Goal: Task Accomplishment & Management: Manage account settings

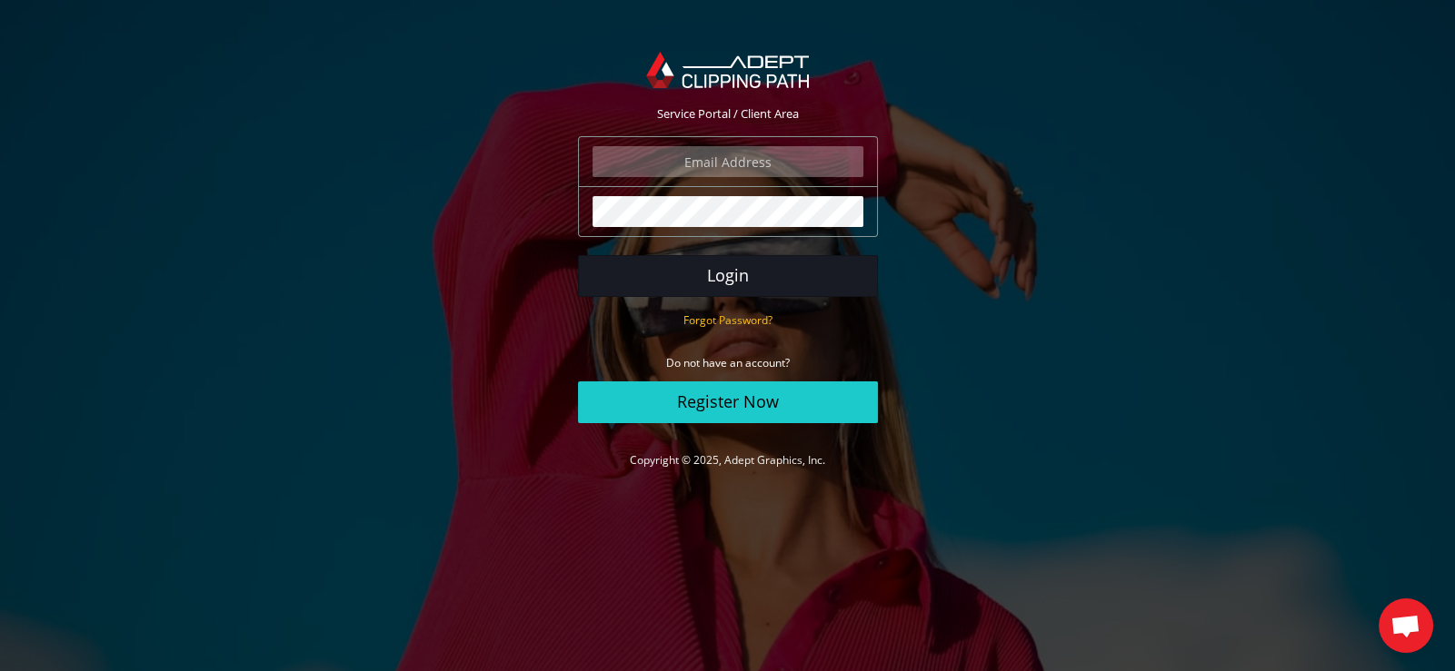
type input "elia@tassottoemax.com"
click at [727, 282] on button "Login" at bounding box center [728, 276] width 300 height 42
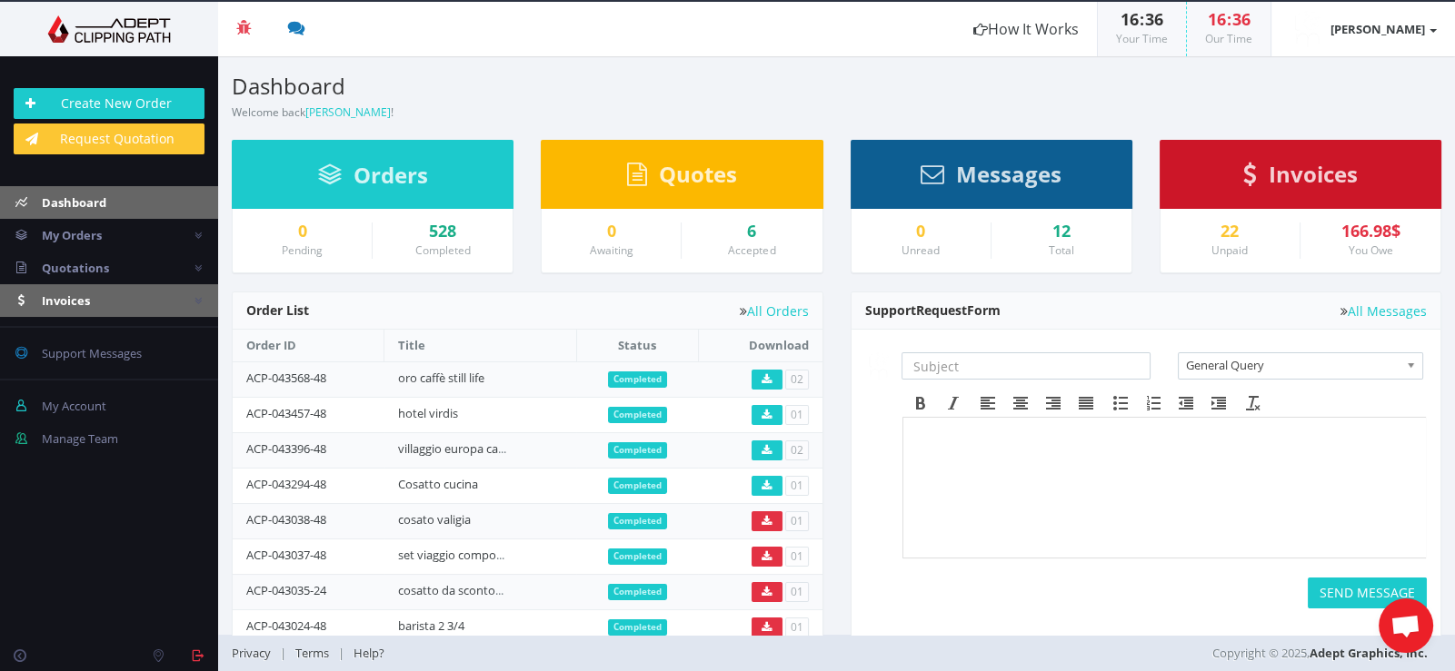
click at [82, 297] on span "Invoices" at bounding box center [66, 301] width 48 height 16
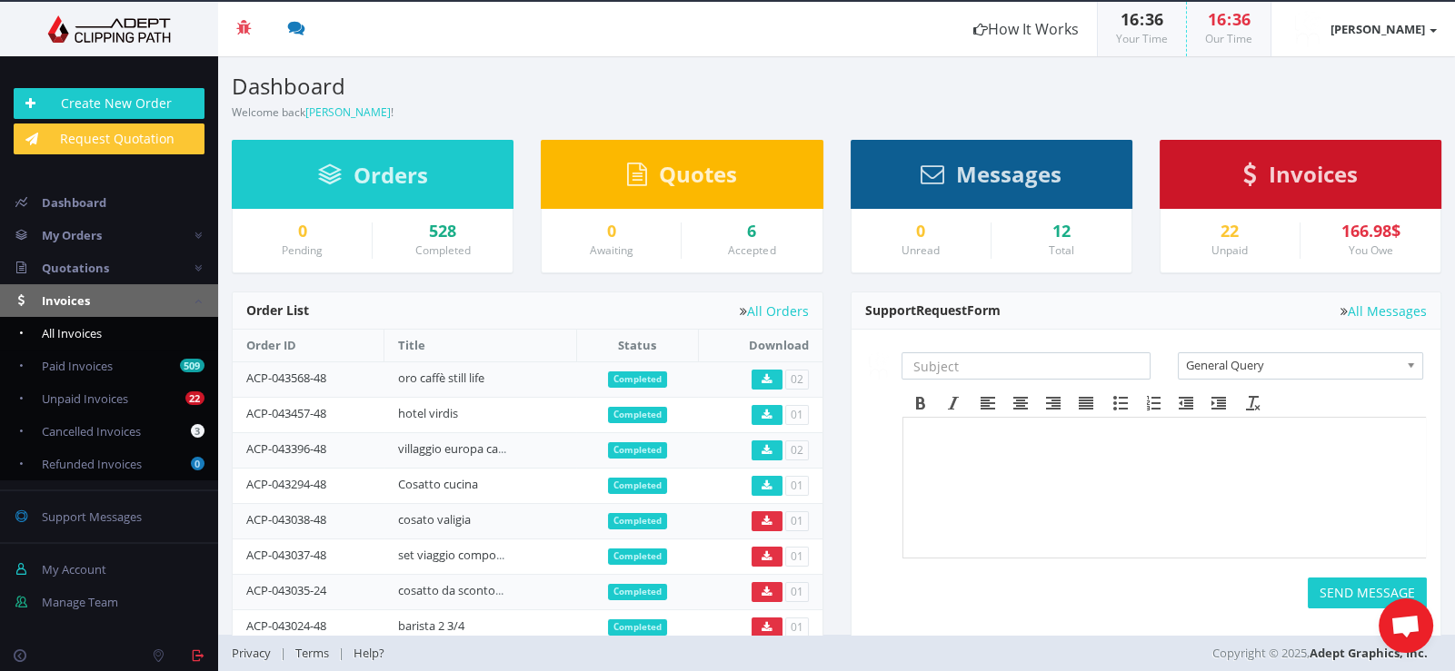
click at [93, 333] on span "All Invoices" at bounding box center [72, 333] width 60 height 16
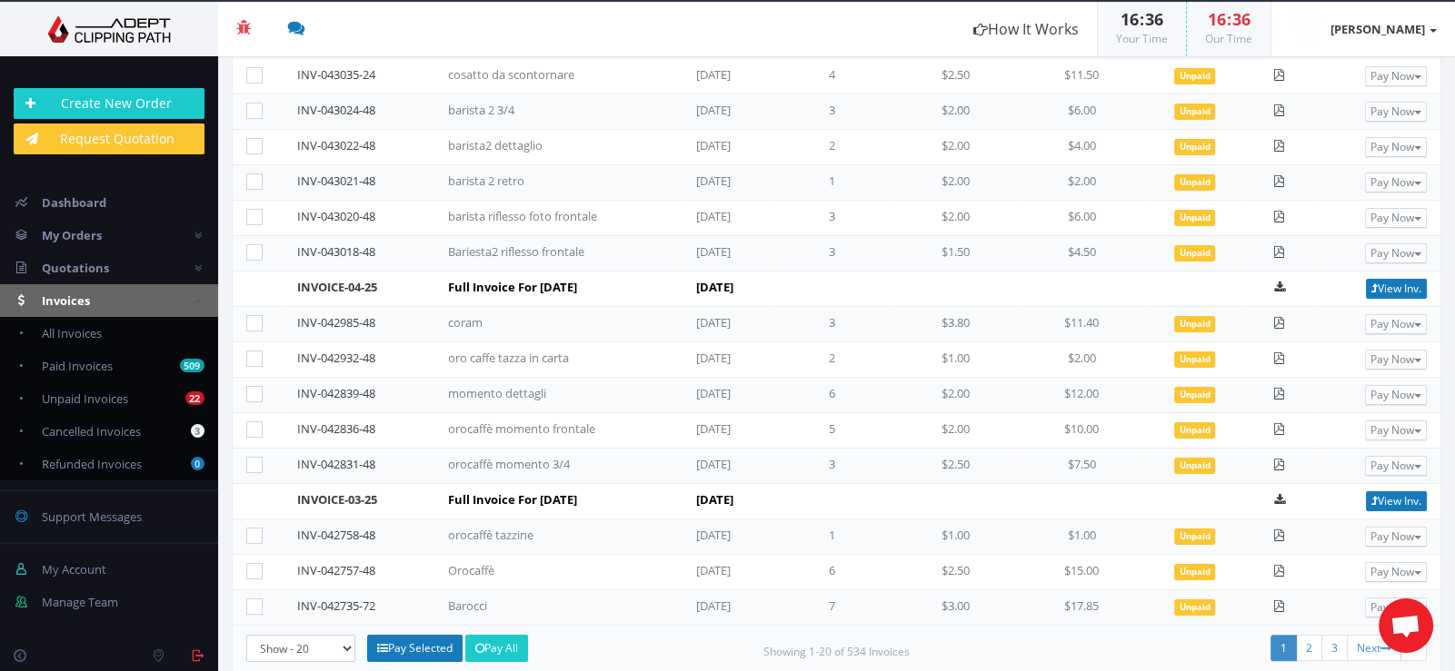
scroll to position [532, 0]
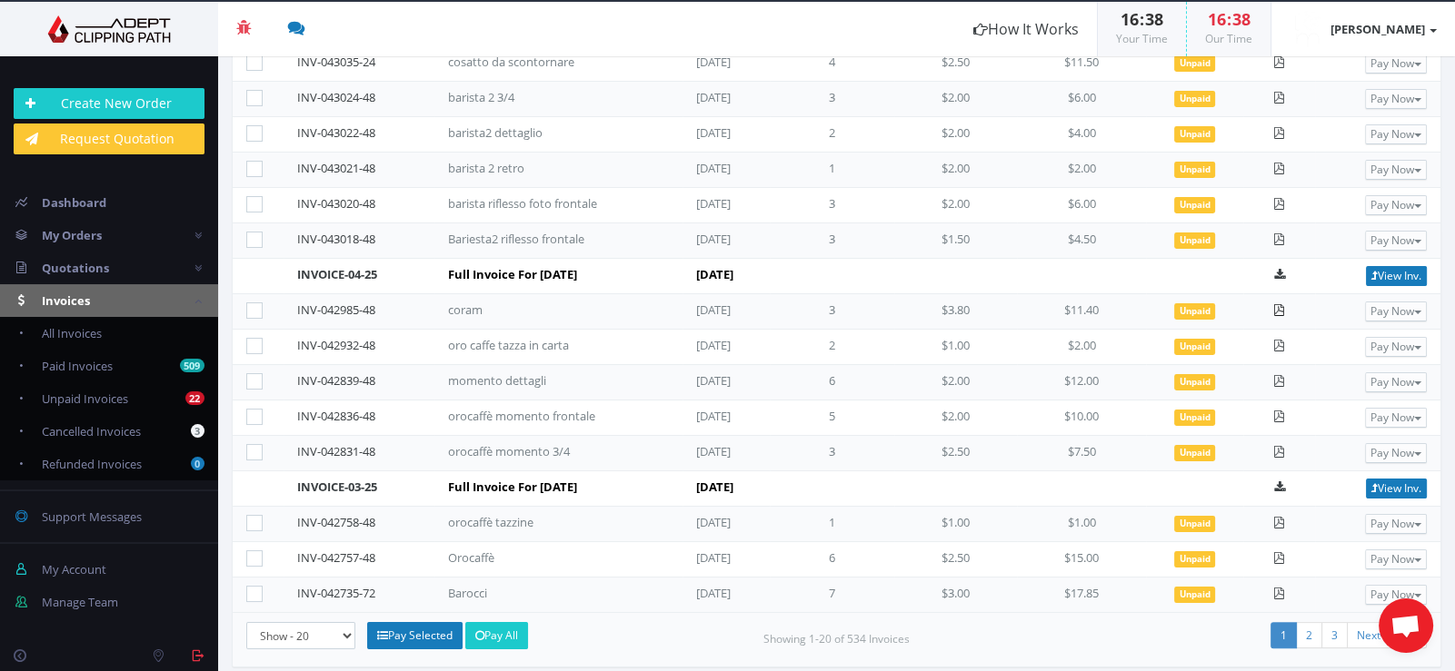
click at [1278, 304] on icon at bounding box center [1279, 310] width 12 height 12
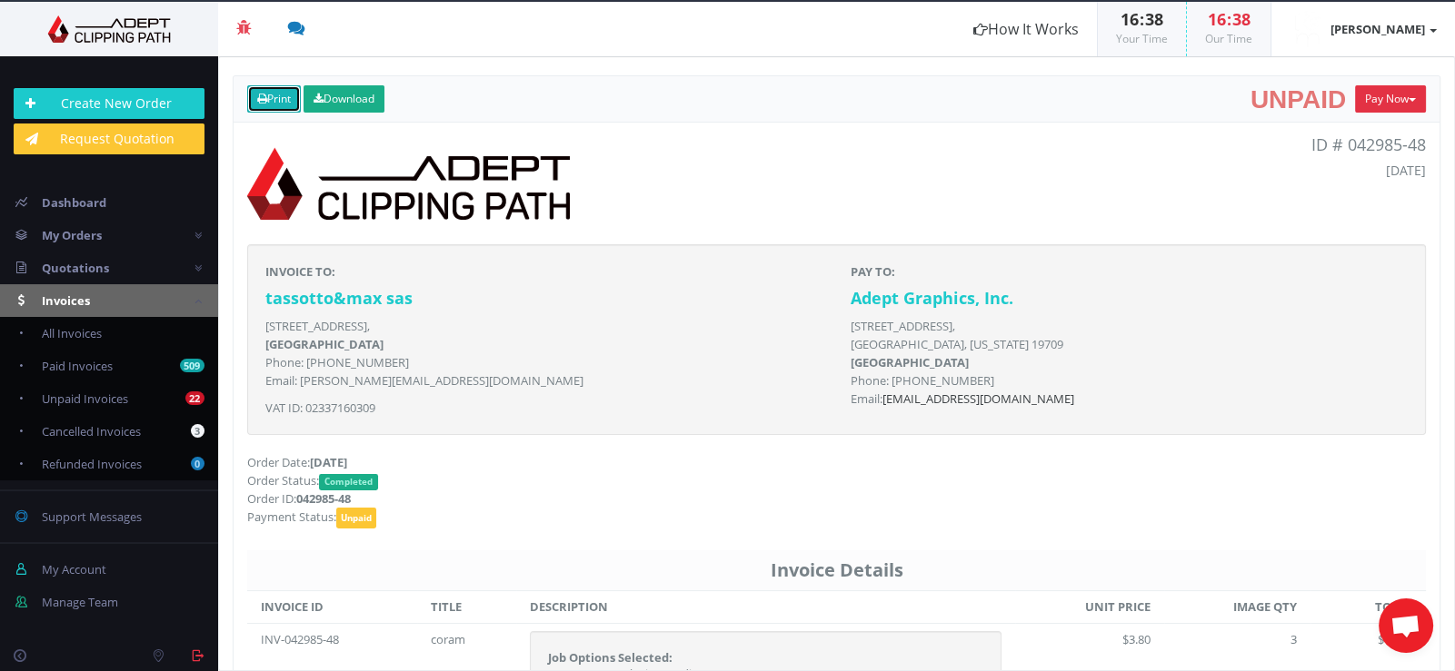
click at [270, 97] on link "Print" at bounding box center [274, 98] width 54 height 27
click at [123, 333] on link "All Invoices" at bounding box center [109, 333] width 218 height 33
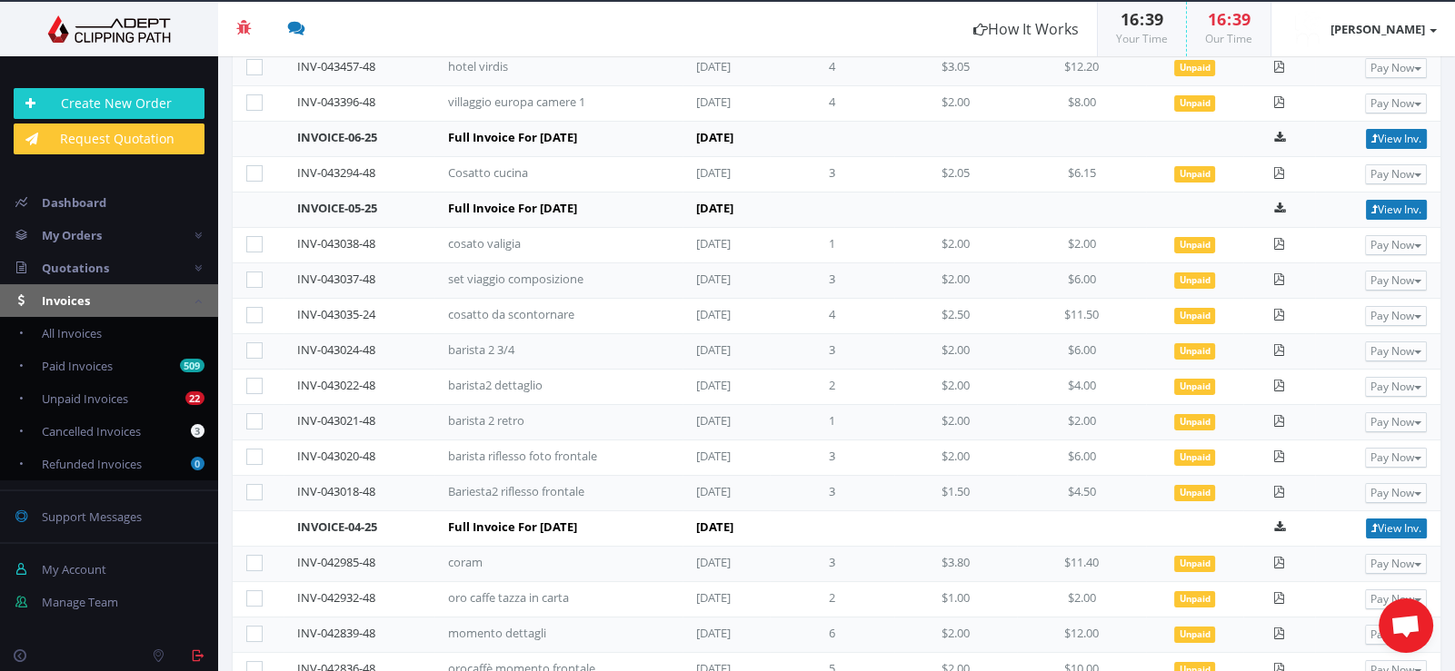
scroll to position [260, 0]
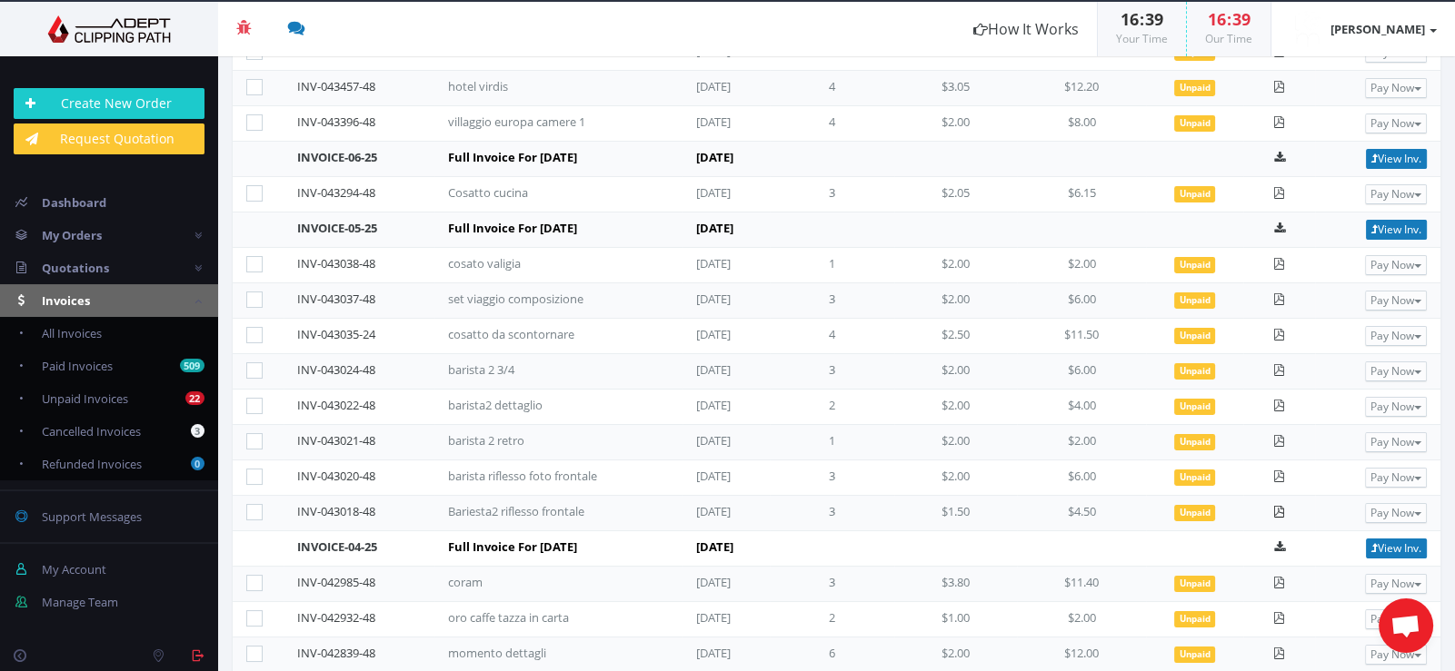
click at [1277, 506] on icon at bounding box center [1279, 512] width 12 height 12
click at [1277, 471] on icon at bounding box center [1279, 477] width 12 height 12
click at [1276, 435] on icon at bounding box center [1279, 441] width 12 height 12
click at [1278, 400] on icon at bounding box center [1279, 406] width 12 height 12
click at [1277, 364] on icon at bounding box center [1279, 370] width 12 height 12
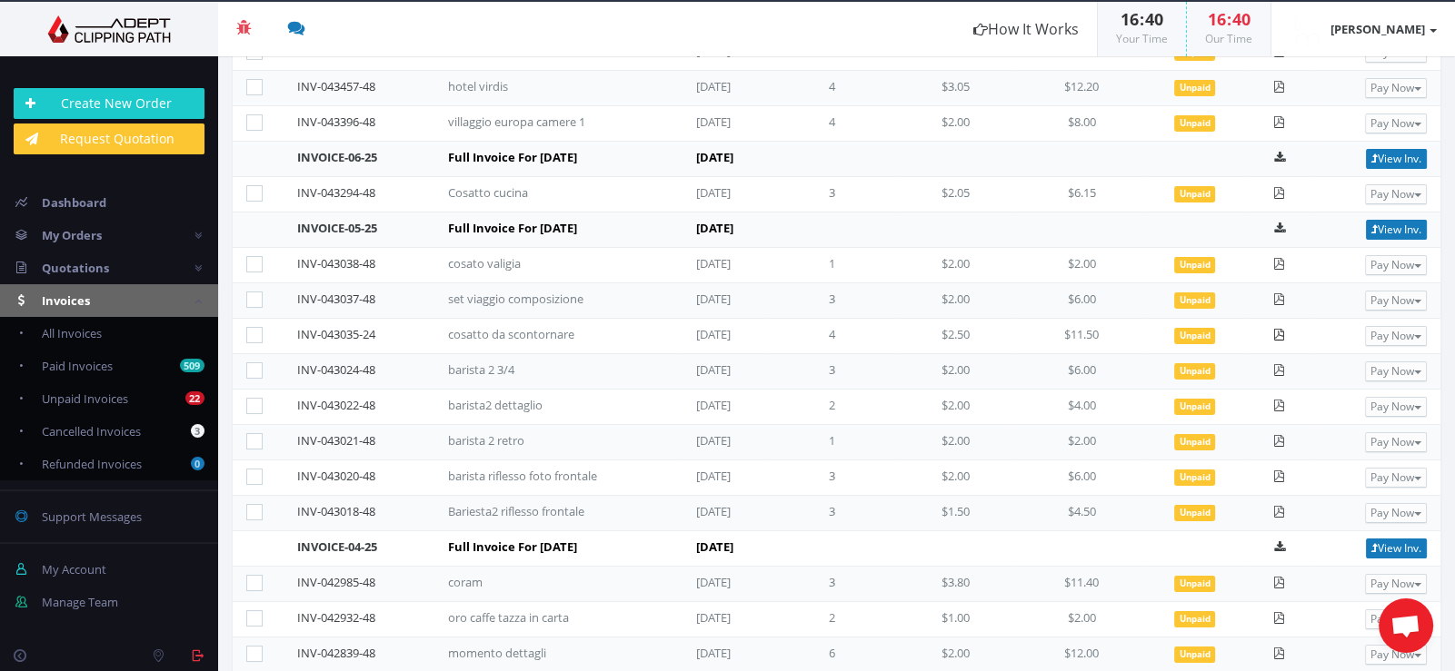
click at [1277, 329] on icon at bounding box center [1279, 335] width 12 height 12
click at [1276, 297] on icon at bounding box center [1279, 299] width 12 height 12
click at [1277, 258] on icon at bounding box center [1279, 264] width 12 height 12
click at [1277, 193] on icon at bounding box center [1279, 193] width 12 height 12
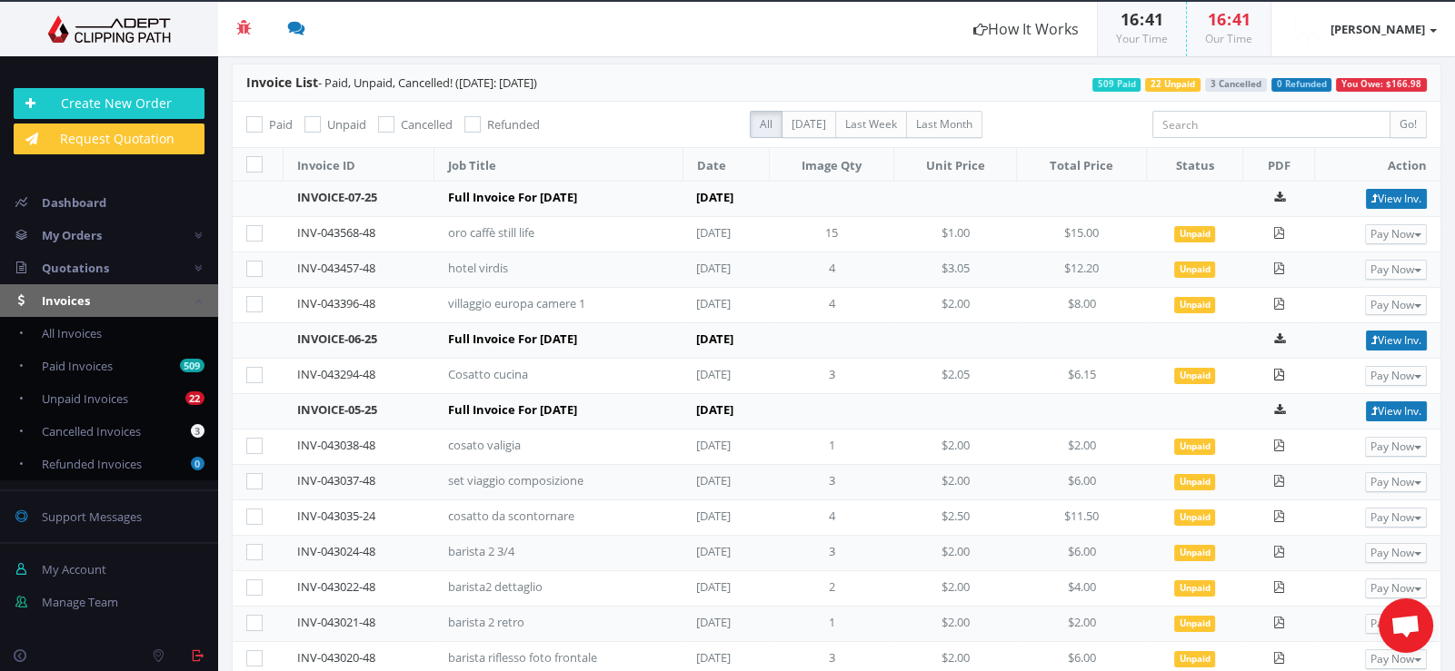
scroll to position [0, 0]
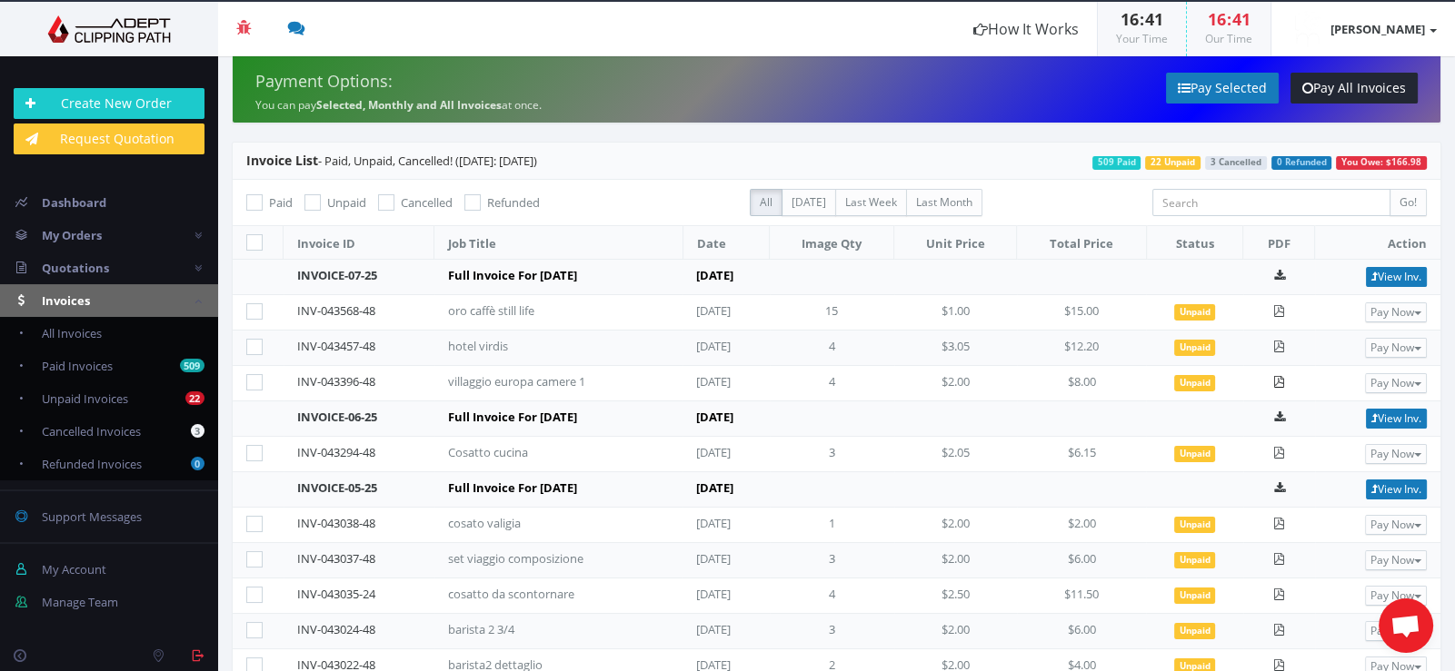
click at [1277, 385] on link at bounding box center [1279, 381] width 12 height 16
click at [1276, 343] on icon at bounding box center [1279, 347] width 12 height 12
click at [1276, 309] on icon at bounding box center [1279, 311] width 12 height 12
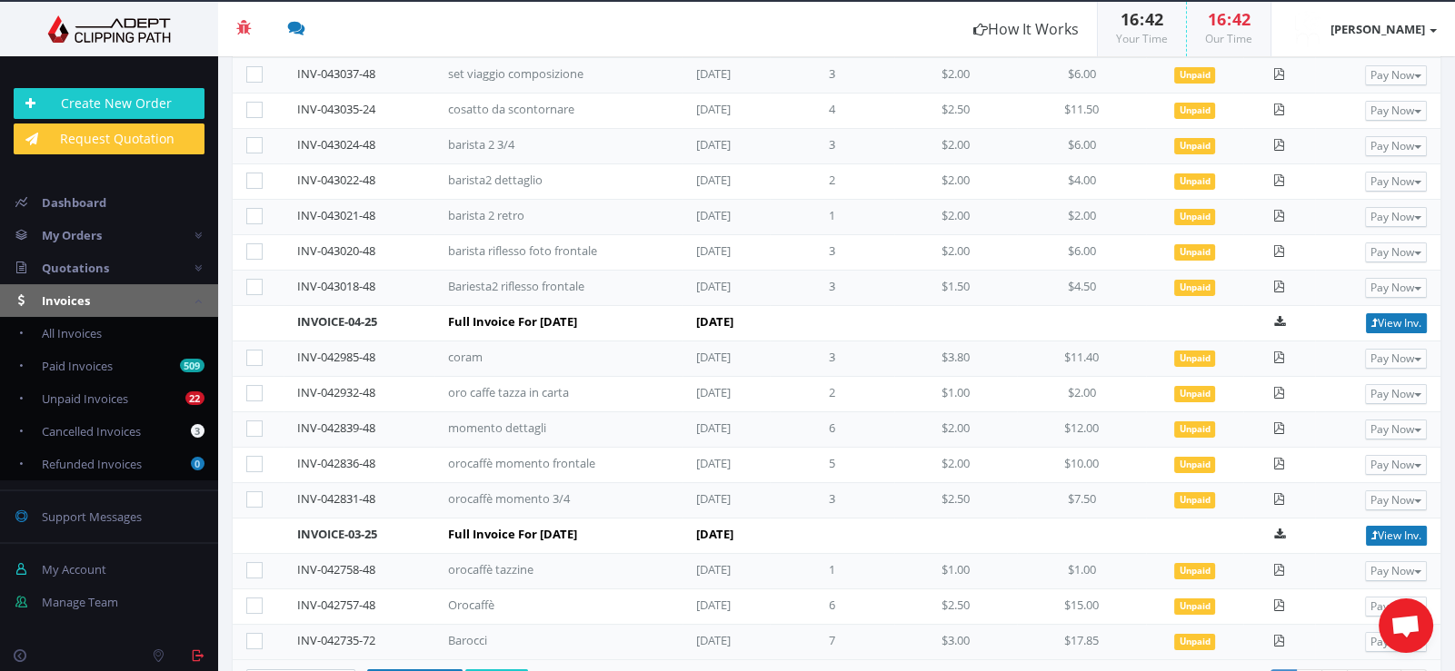
scroll to position [532, 0]
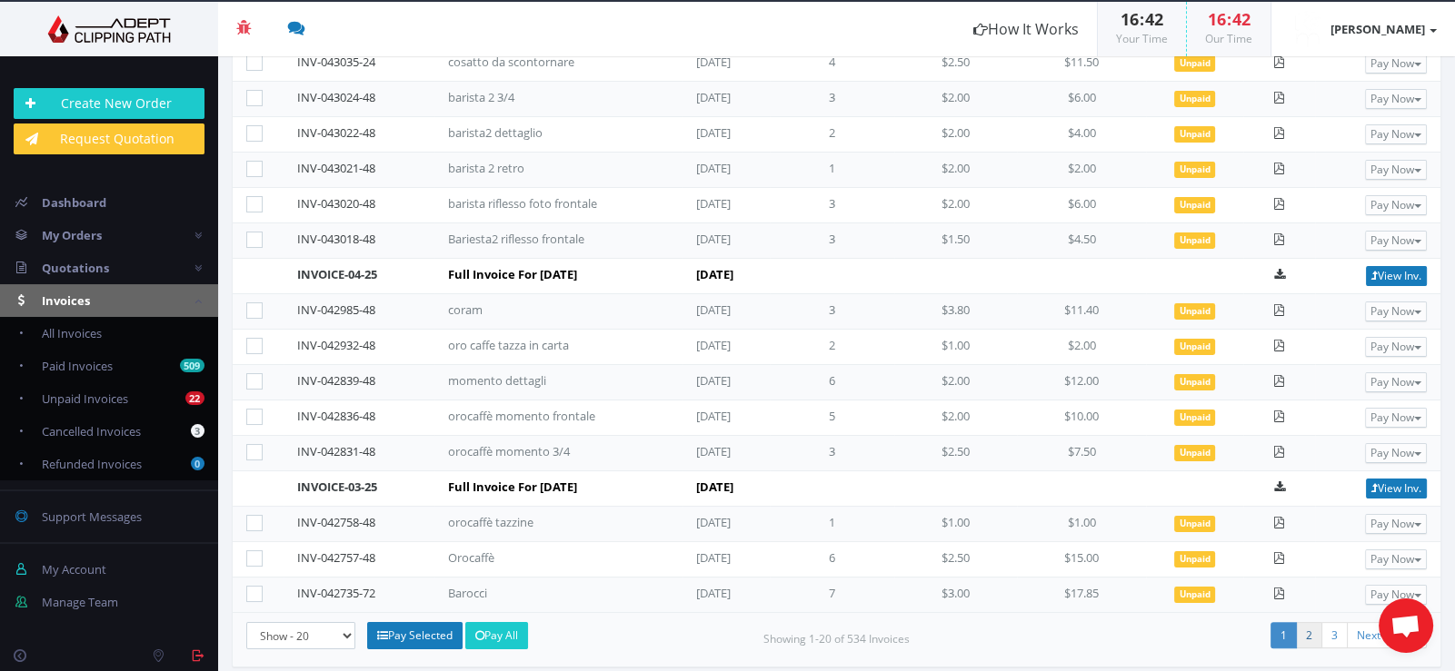
click at [1302, 622] on link "2" at bounding box center [1309, 635] width 26 height 26
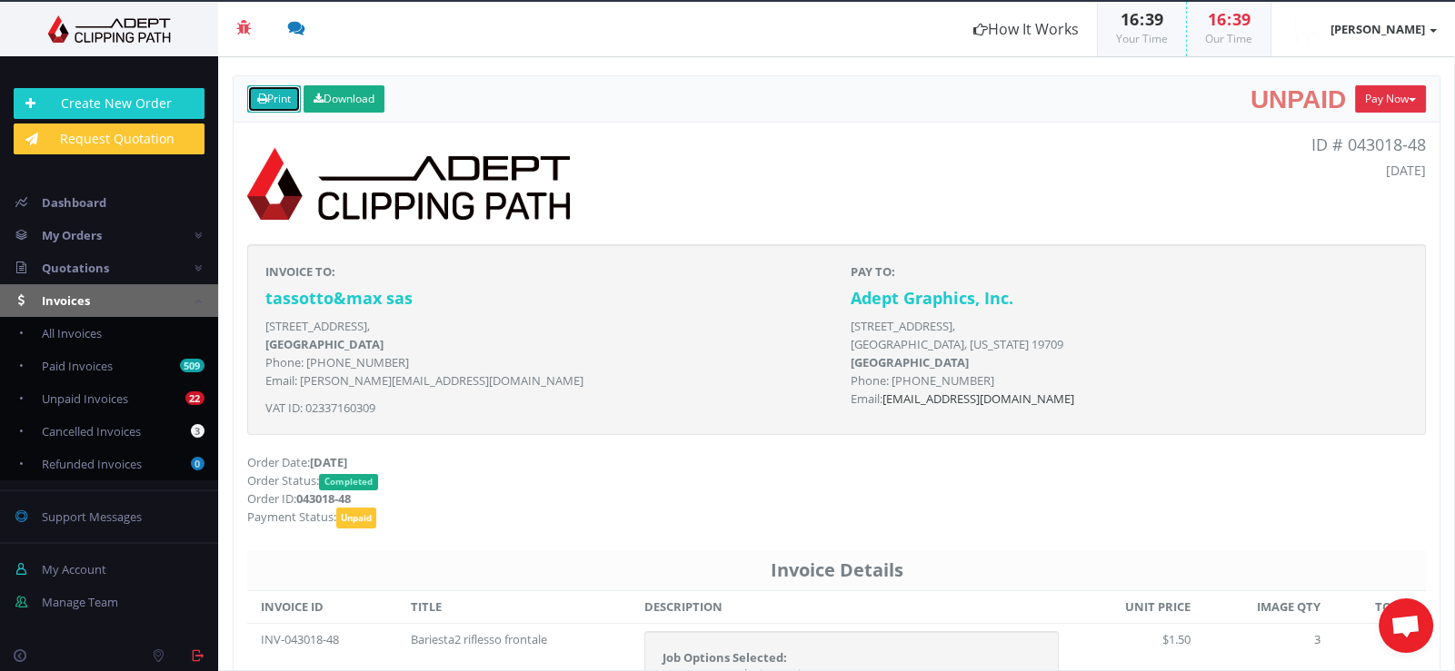
click at [279, 94] on link "Print" at bounding box center [274, 98] width 54 height 27
click at [291, 96] on link "Print" at bounding box center [274, 98] width 54 height 27
click at [268, 106] on link "Print" at bounding box center [274, 98] width 54 height 27
click at [259, 94] on icon at bounding box center [262, 99] width 10 height 11
click at [284, 96] on link "Print" at bounding box center [274, 98] width 54 height 27
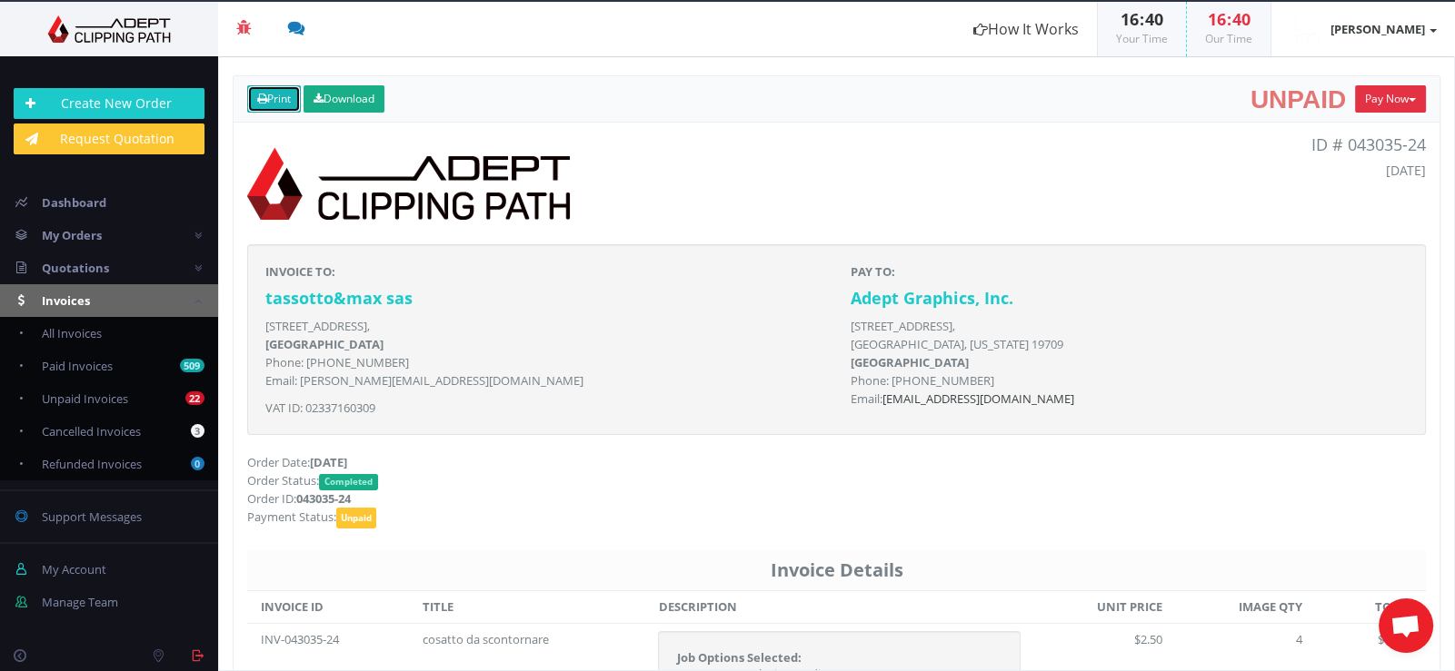
click at [286, 91] on link "Print" at bounding box center [274, 98] width 54 height 27
click at [269, 97] on link "Print" at bounding box center [274, 98] width 54 height 27
click at [259, 99] on icon at bounding box center [262, 99] width 10 height 11
click at [269, 90] on link "Print" at bounding box center [274, 98] width 54 height 27
click at [289, 90] on link "Print" at bounding box center [274, 98] width 54 height 27
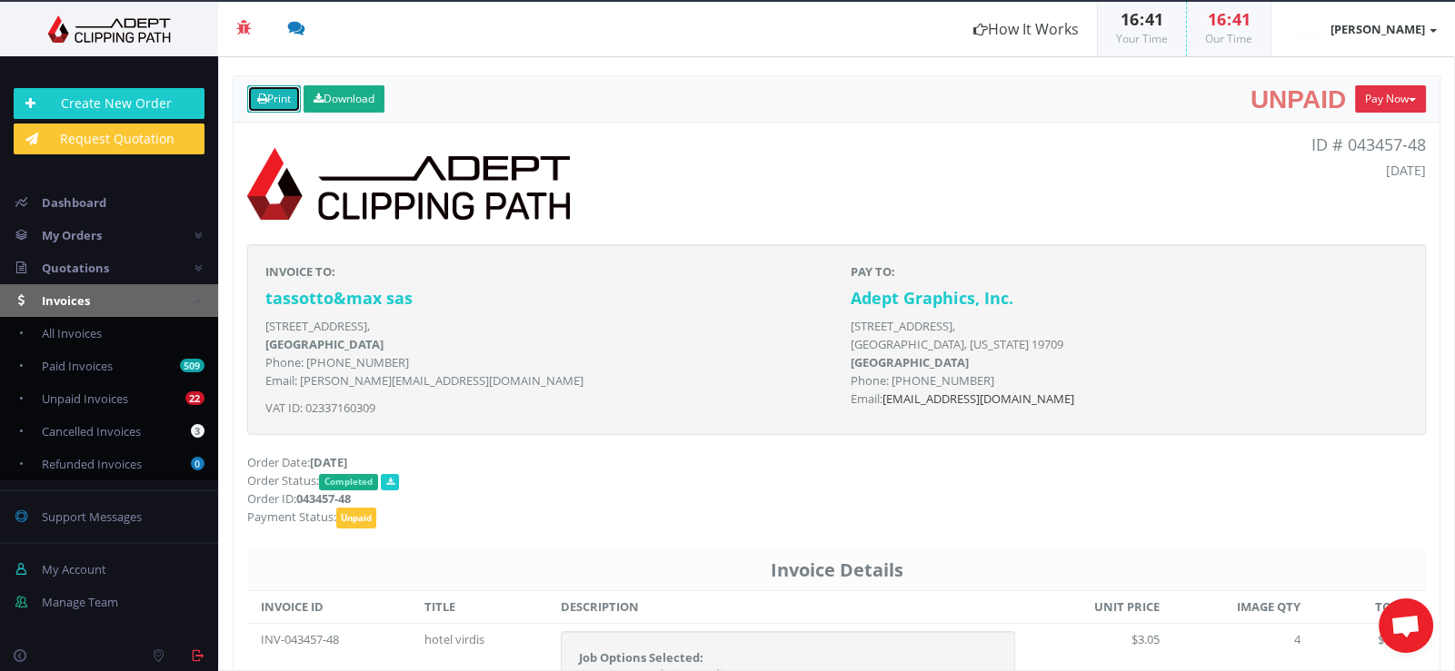
click at [293, 94] on link "Print" at bounding box center [274, 98] width 54 height 27
click at [274, 96] on link "Print" at bounding box center [274, 98] width 54 height 27
